Goal: Register for event/course

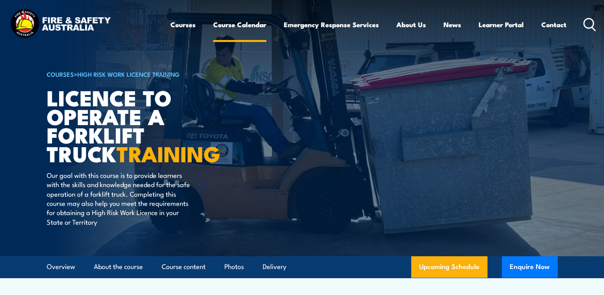
click at [229, 24] on link "Course Calendar" at bounding box center [239, 24] width 53 height 21
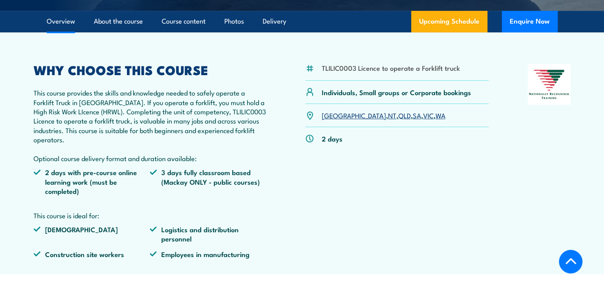
scroll to position [256, 0]
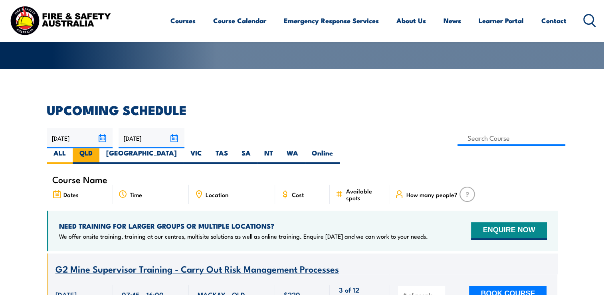
click at [99, 148] on label "QLD" at bounding box center [86, 156] width 27 height 16
click at [98, 148] on input "QLD" at bounding box center [95, 150] width 5 height 5
radio input "true"
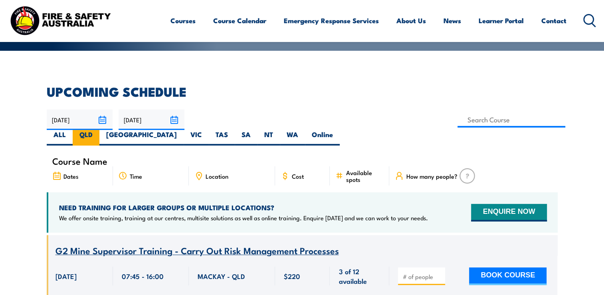
scroll to position [193, 0]
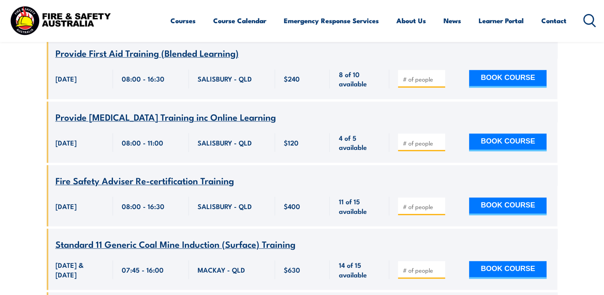
scroll to position [655, 0]
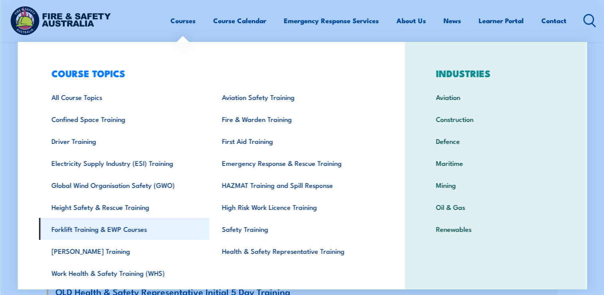
click at [127, 236] on link "Forklift Training & EWP Courses" at bounding box center [124, 229] width 170 height 22
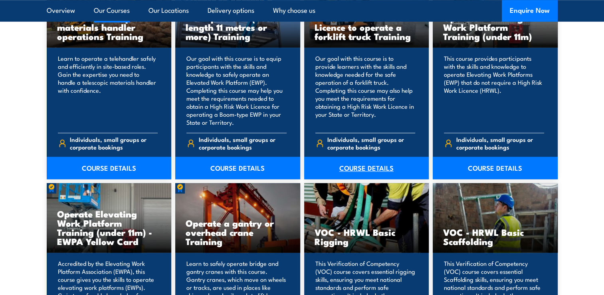
scroll to position [703, 0]
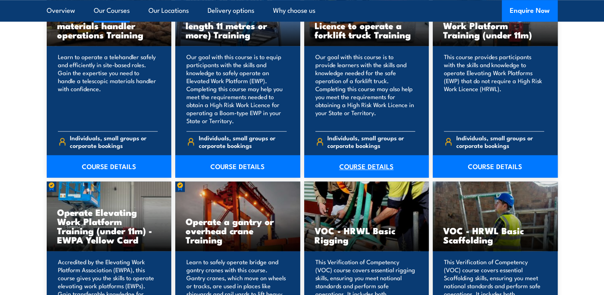
click at [364, 166] on link "COURSE DETAILS" at bounding box center [366, 166] width 125 height 22
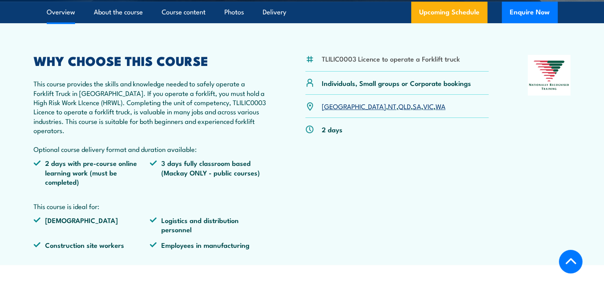
scroll to position [256, 0]
